Goal: Information Seeking & Learning: Understand process/instructions

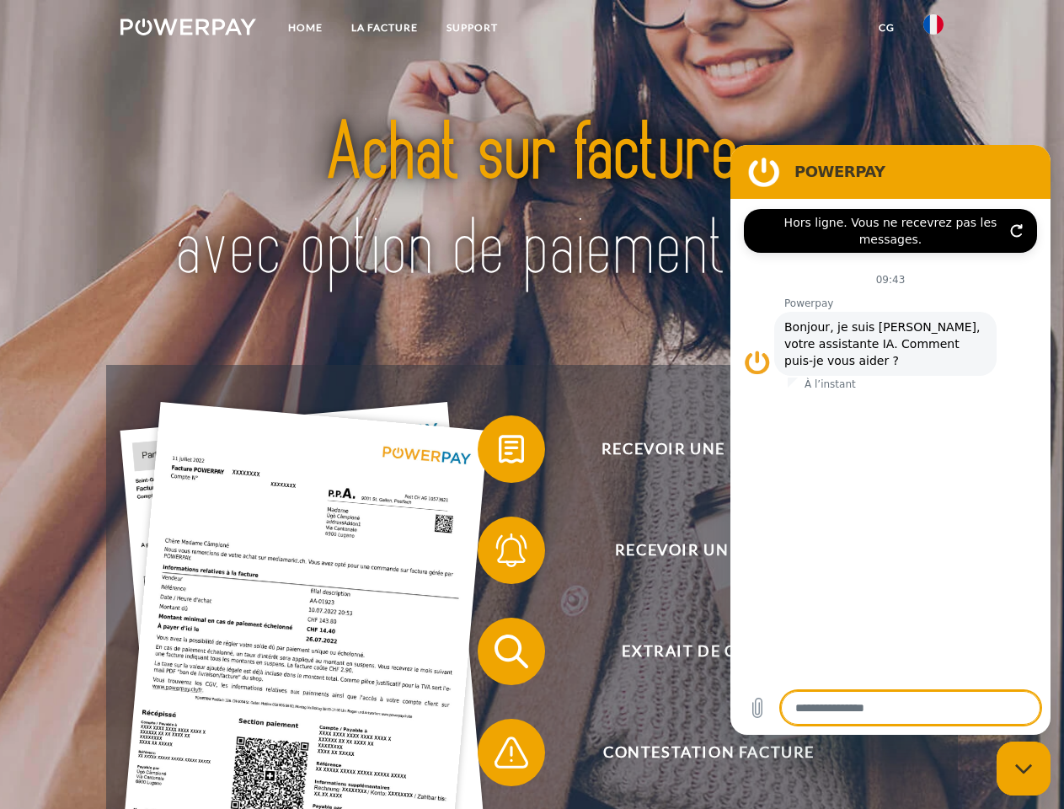
click at [188, 29] on img at bounding box center [188, 27] width 136 height 17
click at [933, 29] on img at bounding box center [933, 24] width 20 height 20
click at [886, 28] on link "CG" at bounding box center [886, 28] width 45 height 30
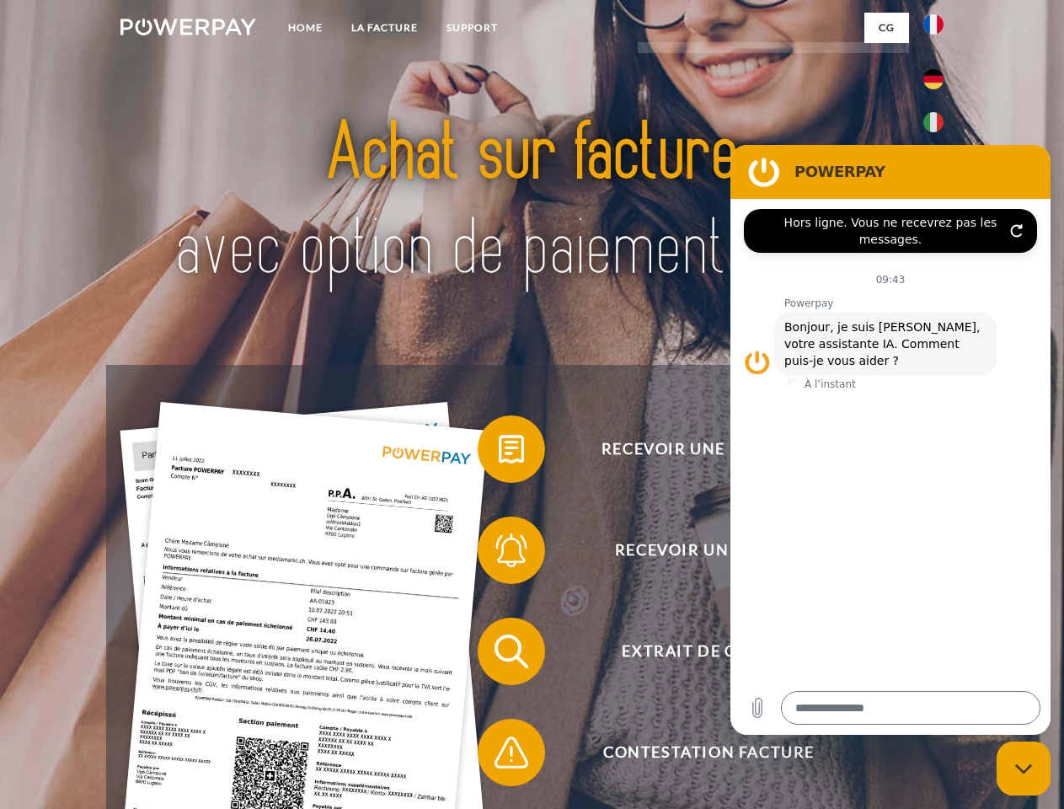
click at [499, 452] on span at bounding box center [486, 449] width 84 height 84
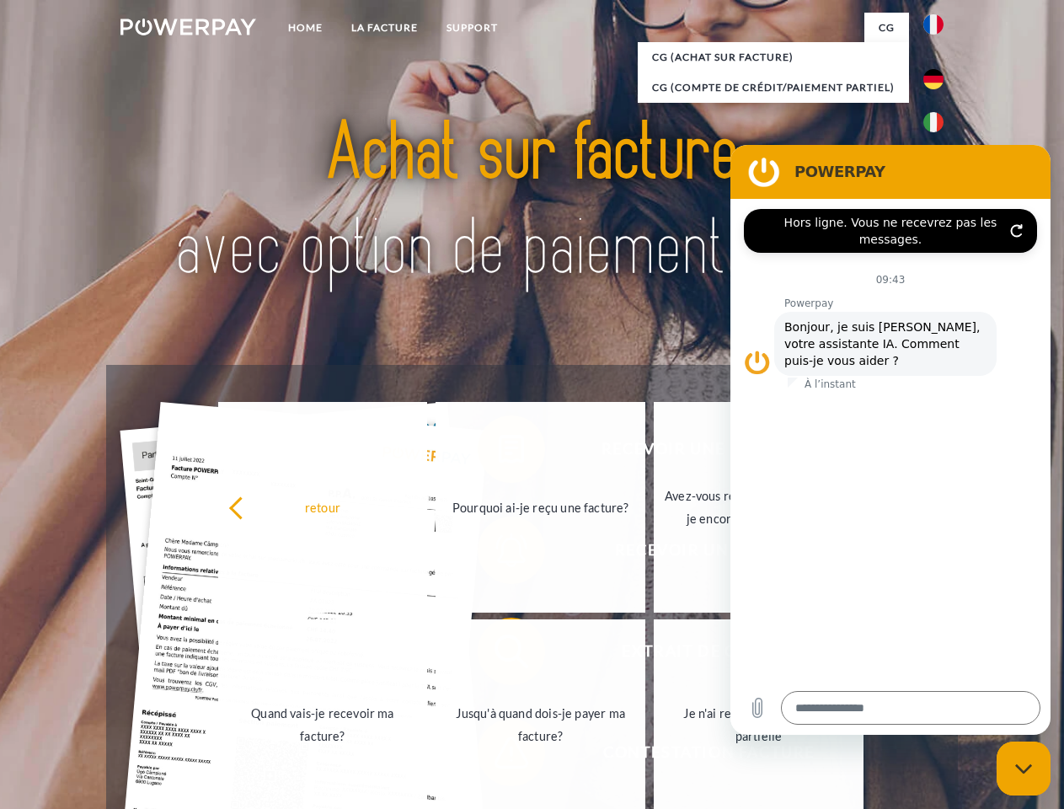
click at [428, 655] on link "Quand vais-je recevoir ma facture?" at bounding box center [323, 724] width 210 height 211
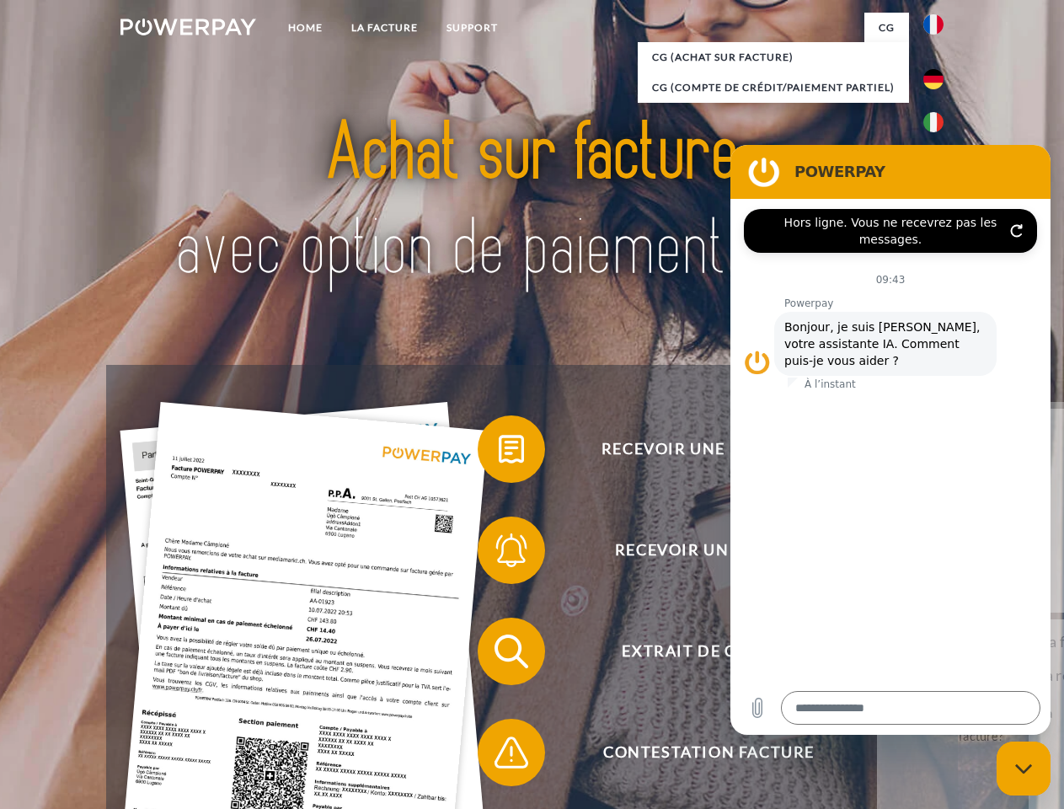
click at [499, 756] on span at bounding box center [486, 752] width 84 height 84
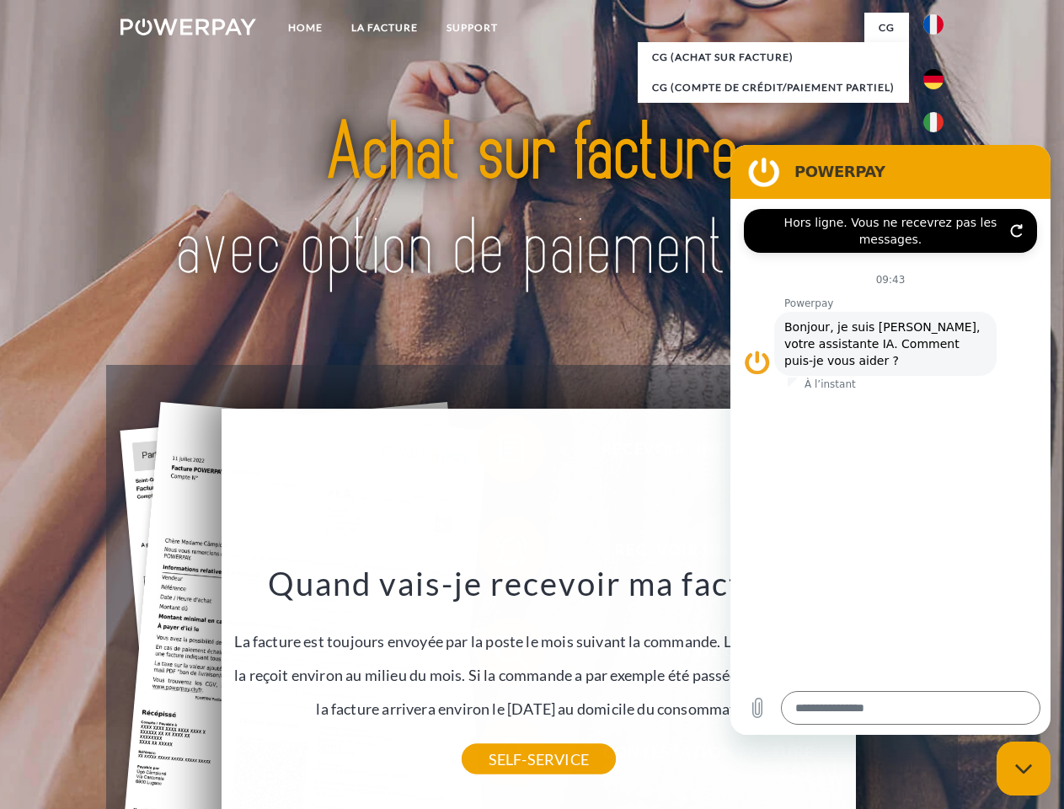
click at [1024, 768] on icon "Fermer la fenêtre de messagerie" at bounding box center [1024, 768] width 18 height 11
type textarea "*"
